Goal: Find contact information: Find contact information

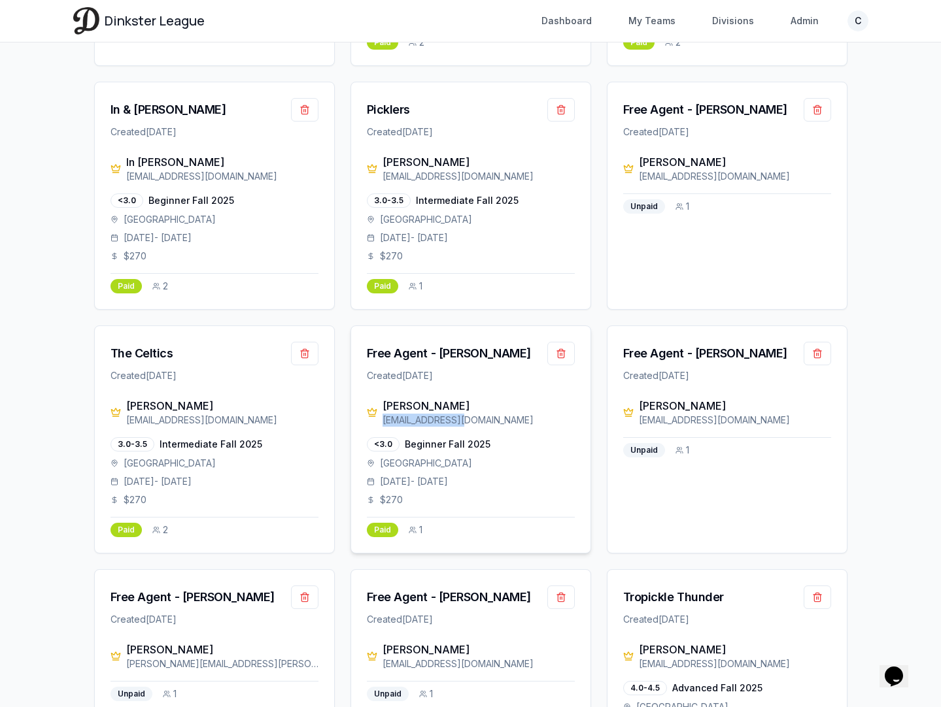
drag, startPoint x: 477, startPoint y: 421, endPoint x: 381, endPoint y: 424, distance: 96.2
click at [381, 424] on div "[PERSON_NAME] [EMAIL_ADDRESS][DOMAIN_NAME]" at bounding box center [471, 412] width 208 height 29
copy div "[EMAIL_ADDRESS][DOMAIN_NAME]"
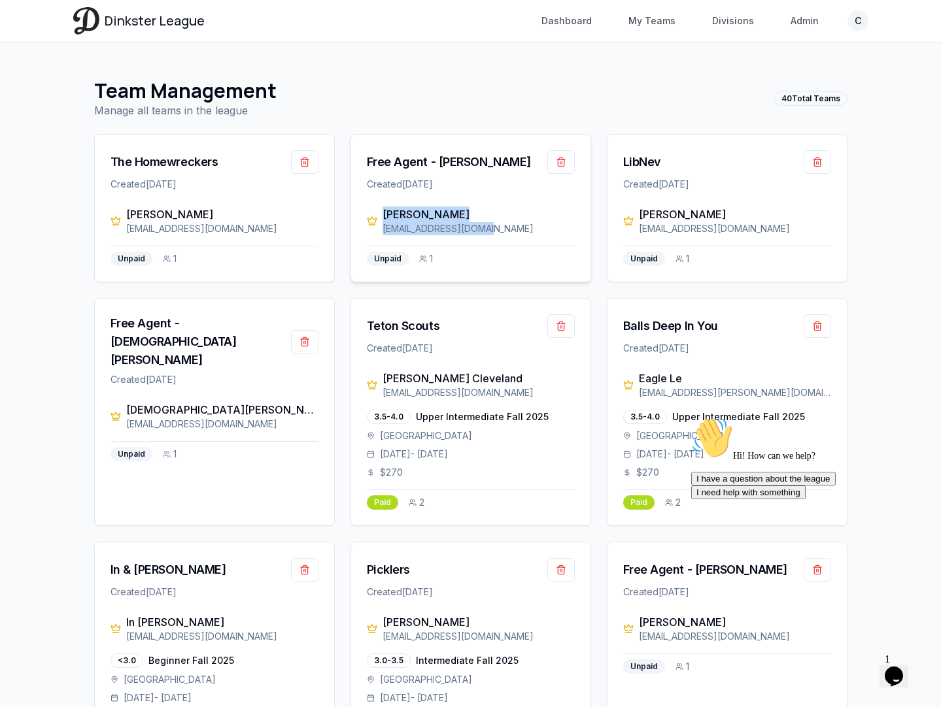
drag, startPoint x: 493, startPoint y: 226, endPoint x: 383, endPoint y: 218, distance: 110.8
click at [383, 218] on div "[PERSON_NAME] [EMAIL_ADDRESS][DOMAIN_NAME]" at bounding box center [479, 221] width 192 height 29
copy div "[PERSON_NAME] [EMAIL_ADDRESS][DOMAIN_NAME]"
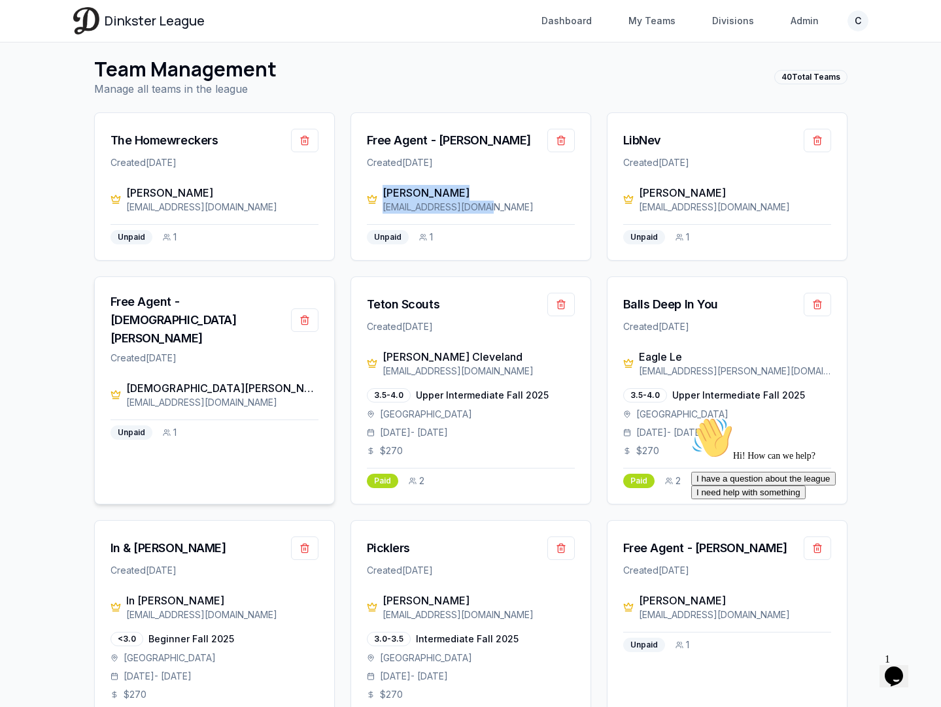
scroll to position [22, 0]
click at [230, 396] on div "[EMAIL_ADDRESS][DOMAIN_NAME]" at bounding box center [222, 402] width 192 height 13
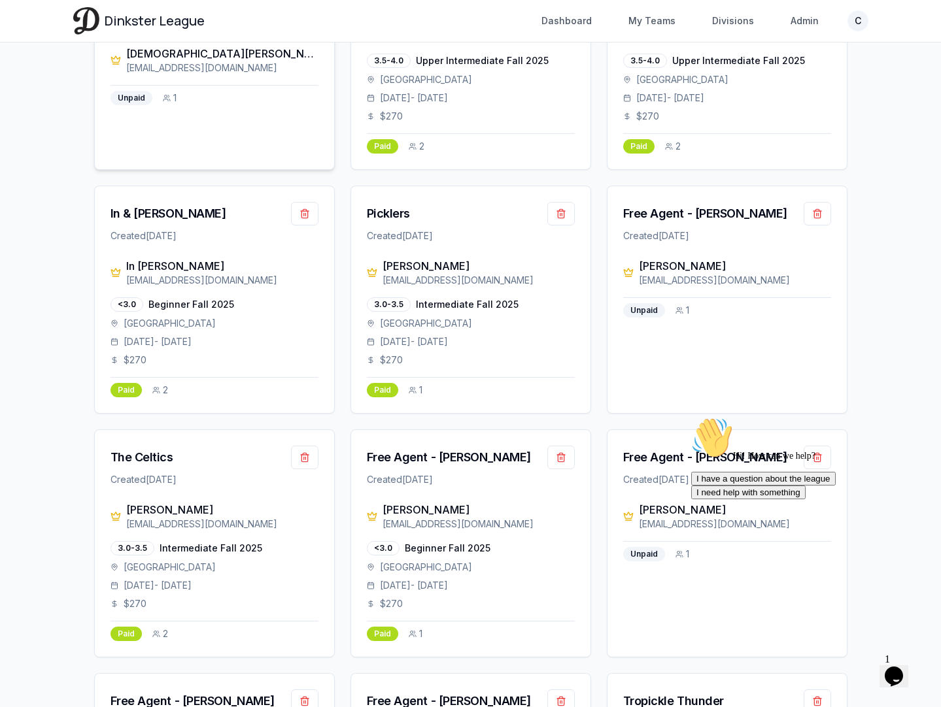
scroll to position [374, 0]
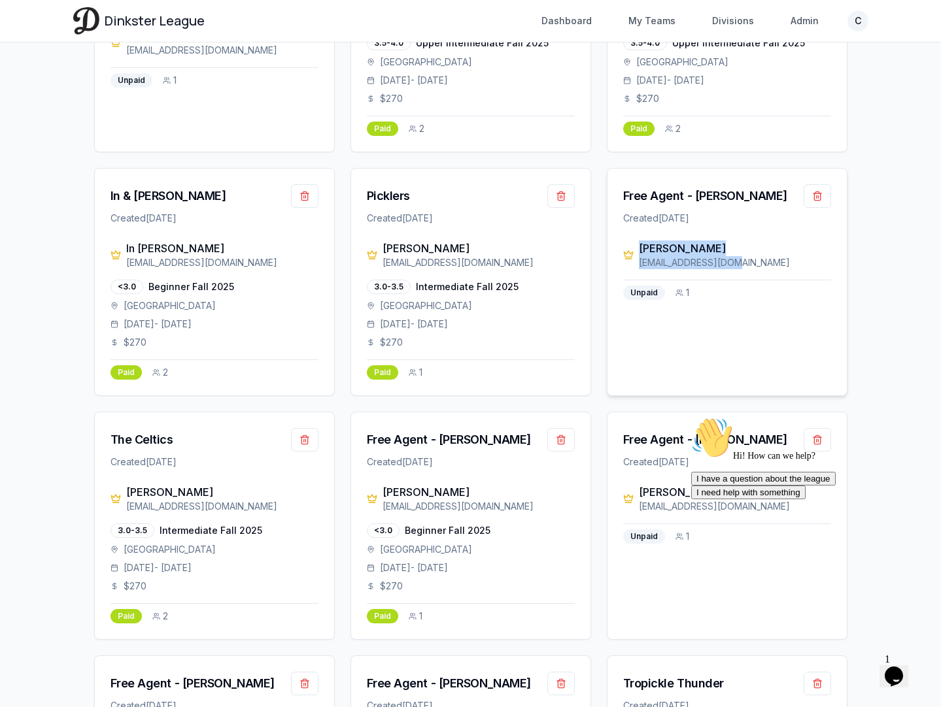
drag, startPoint x: 740, startPoint y: 262, endPoint x: 632, endPoint y: 252, distance: 109.0
click at [632, 252] on div "[PERSON_NAME] [EMAIL_ADDRESS][DOMAIN_NAME]" at bounding box center [727, 255] width 208 height 29
copy div "[PERSON_NAME] [EMAIL_ADDRESS][DOMAIN_NAME]"
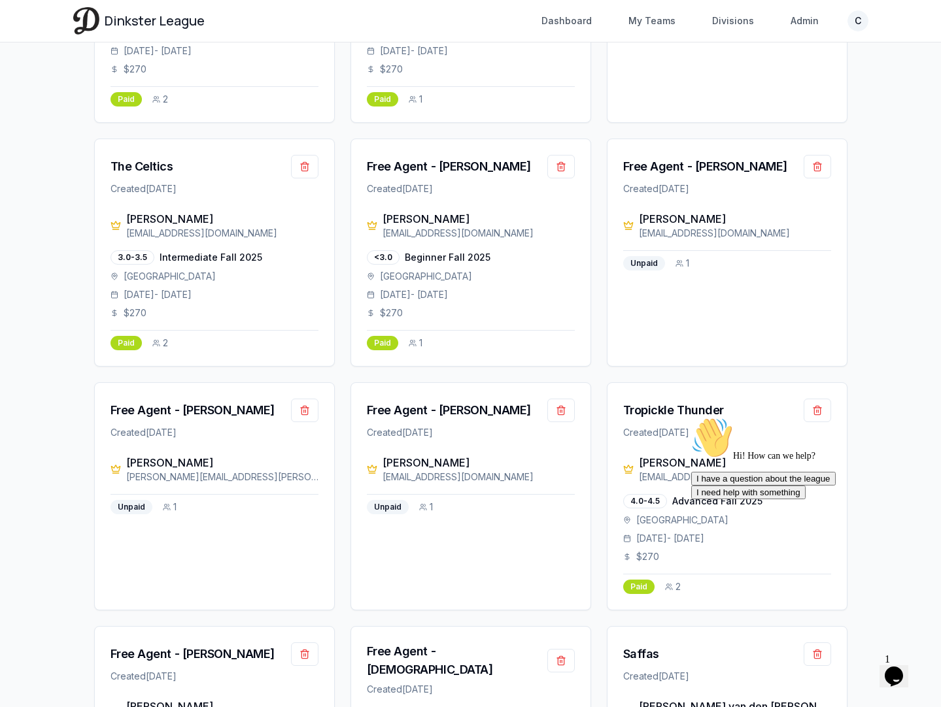
scroll to position [700, 0]
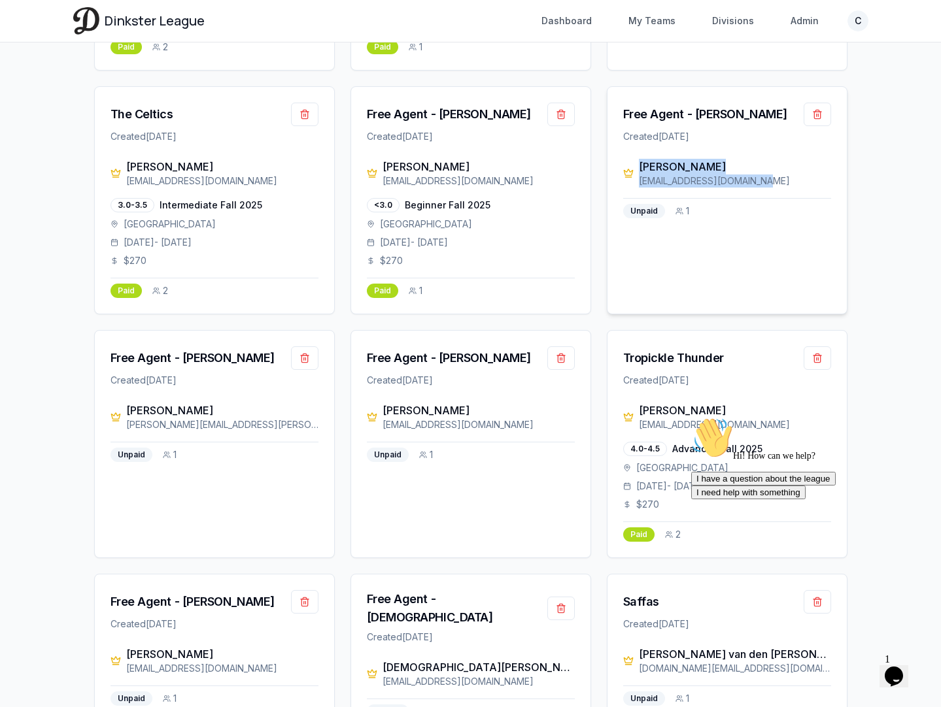
drag, startPoint x: 761, startPoint y: 180, endPoint x: 631, endPoint y: 169, distance: 130.5
click at [631, 169] on div "[PERSON_NAME] [EMAIL_ADDRESS][DOMAIN_NAME]" at bounding box center [727, 173] width 208 height 29
copy div "[PERSON_NAME] [EMAIL_ADDRESS][DOMAIN_NAME]"
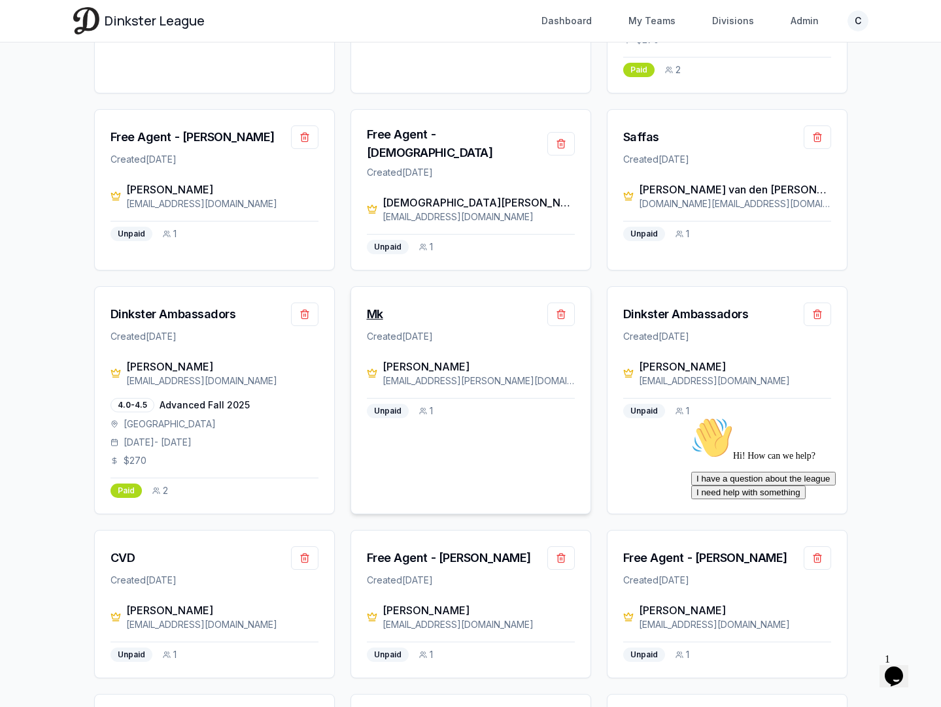
click at [373, 305] on div "Mk" at bounding box center [375, 314] width 16 height 18
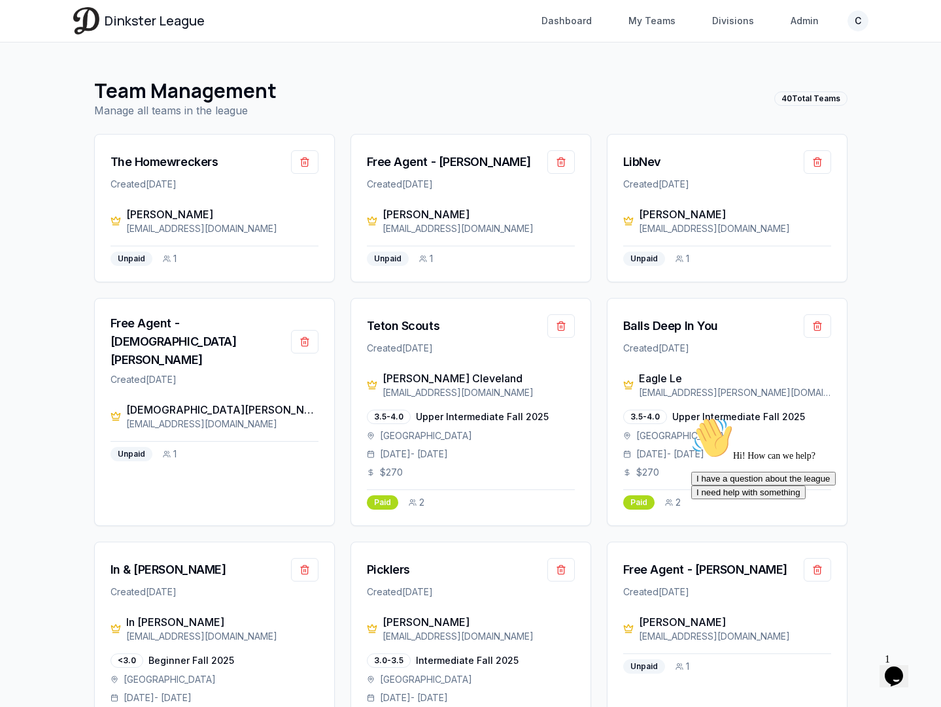
scroll to position [1165, 0]
